Goal: Check status: Check status

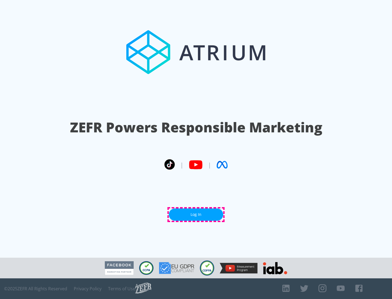
click at [196, 215] on link "Log In" at bounding box center [196, 215] width 54 height 12
